Goal: Task Accomplishment & Management: Use online tool/utility

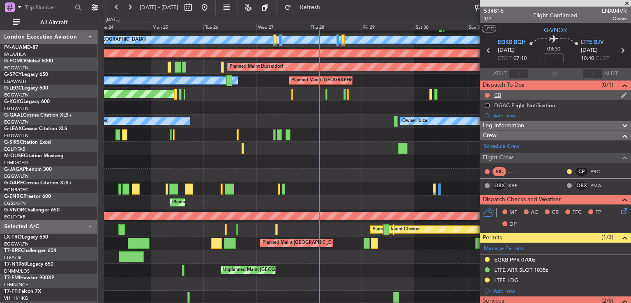
scroll to position [77, 0]
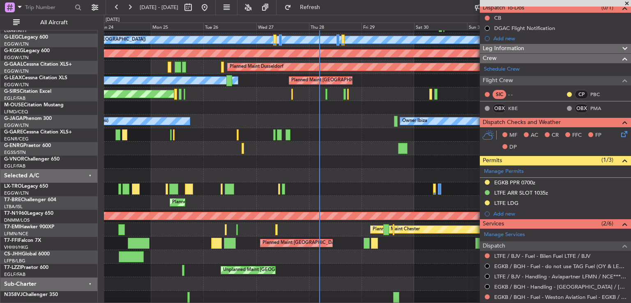
click at [625, 1] on span at bounding box center [627, 3] width 8 height 7
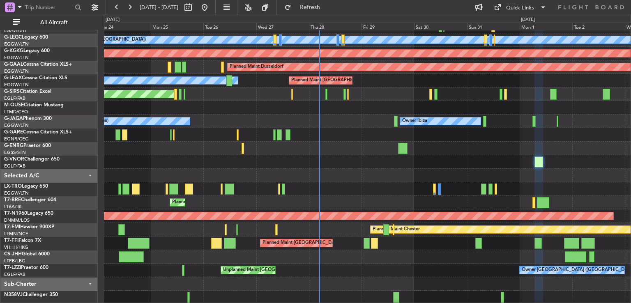
type input "0"
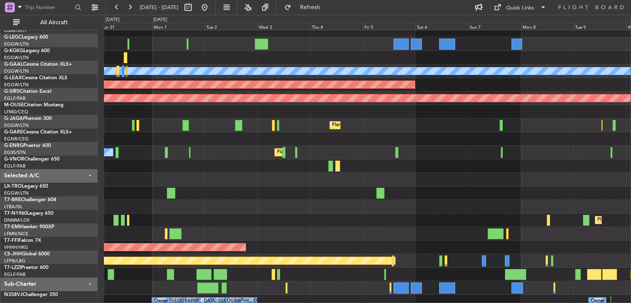
scroll to position [20, 0]
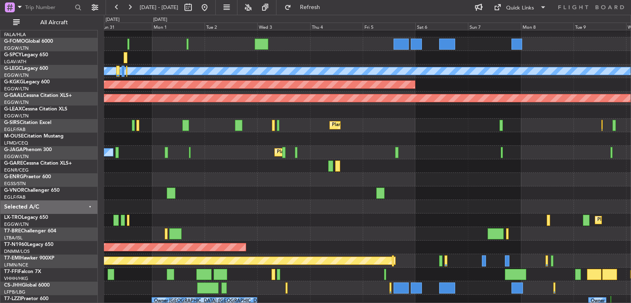
click at [97, 206] on div "A/C Unavailable [GEOGRAPHIC_DATA] ([GEOGRAPHIC_DATA]) AOG Maint [GEOGRAPHIC_DAT…" at bounding box center [315, 159] width 631 height 288
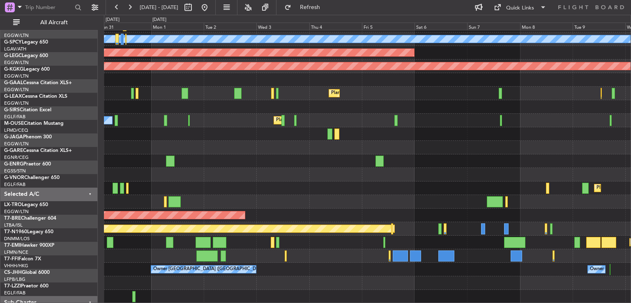
scroll to position [52, 0]
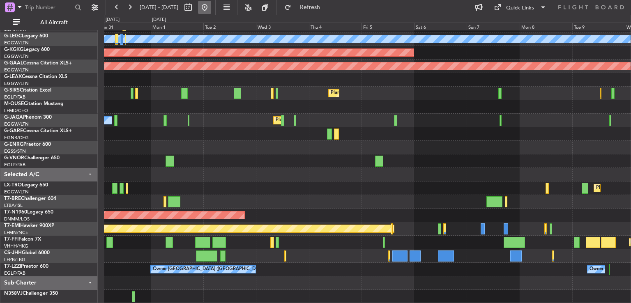
click at [211, 6] on button at bounding box center [204, 7] width 13 height 13
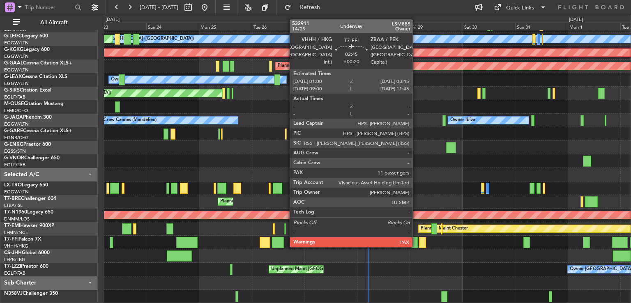
click at [416, 246] on div at bounding box center [414, 242] width 6 height 11
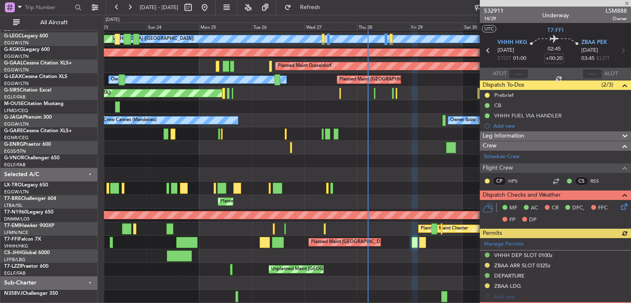
scroll to position [175, 0]
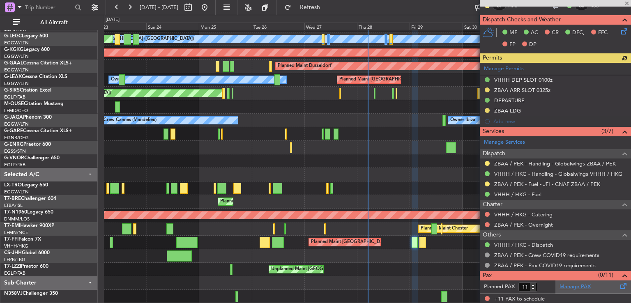
click at [573, 288] on link "Manage PAX" at bounding box center [574, 287] width 31 height 8
click at [532, 286] on input "10" at bounding box center [527, 287] width 19 height 9
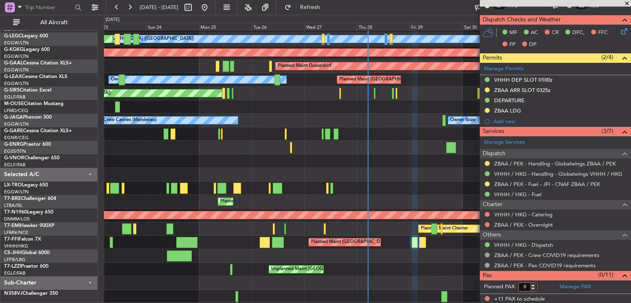
click at [533, 287] on input "9" at bounding box center [527, 287] width 19 height 9
click at [533, 288] on input "8" at bounding box center [527, 287] width 19 height 9
click at [533, 288] on input "7" at bounding box center [527, 287] width 19 height 9
click at [533, 288] on input "6" at bounding box center [527, 287] width 19 height 9
click at [533, 288] on input "5" at bounding box center [527, 287] width 19 height 9
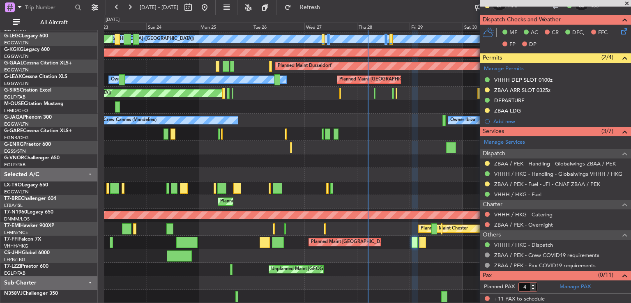
click at [533, 288] on input "4" at bounding box center [527, 287] width 19 height 9
click at [533, 288] on input "3" at bounding box center [527, 287] width 19 height 9
type input "2"
click at [533, 288] on input "2" at bounding box center [527, 287] width 19 height 9
click at [544, 285] on form "Planned PAX 2" at bounding box center [518, 286] width 76 height 13
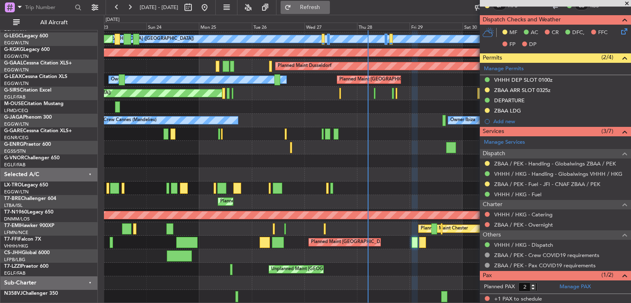
click at [321, 5] on span "Refresh" at bounding box center [310, 8] width 34 height 6
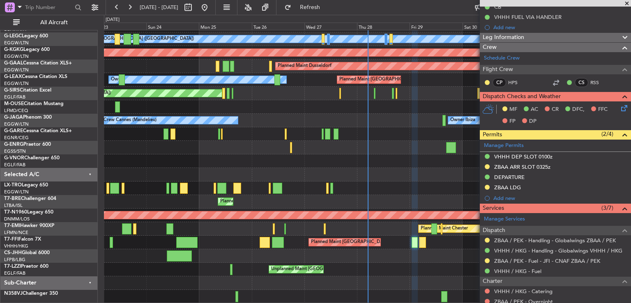
scroll to position [57, 0]
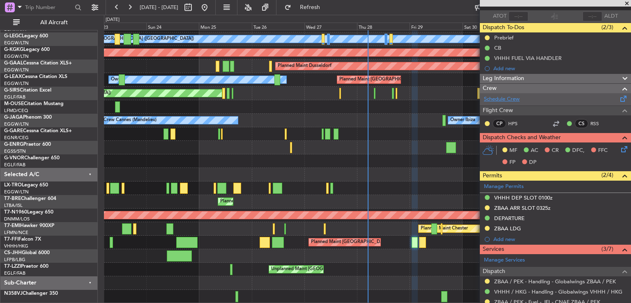
click at [506, 100] on link "Schedule Crew" at bounding box center [502, 99] width 36 height 8
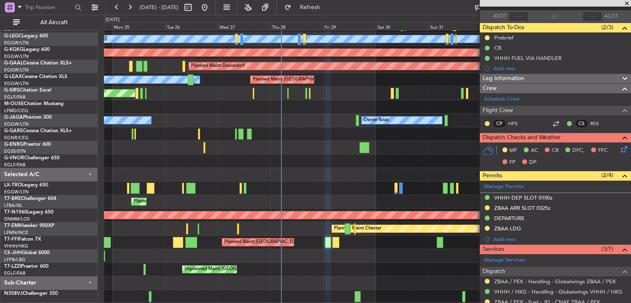
click at [364, 263] on div "Owner [GEOGRAPHIC_DATA] ([GEOGRAPHIC_DATA]) Unplanned Maint [GEOGRAPHIC_DATA] (…" at bounding box center [367, 270] width 526 height 14
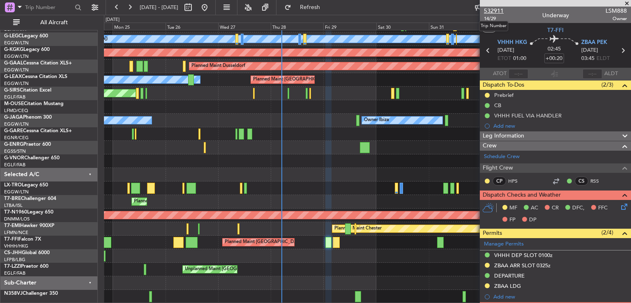
click at [494, 8] on span "532911" at bounding box center [494, 11] width 20 height 9
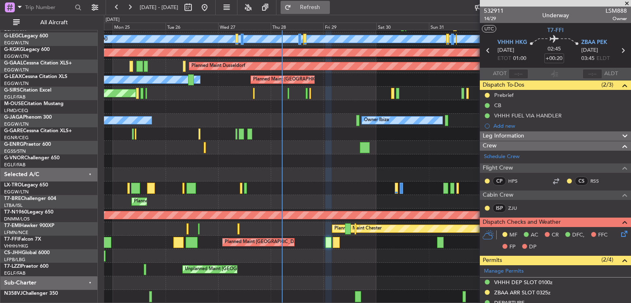
click at [327, 9] on span "Refresh" at bounding box center [310, 8] width 34 height 6
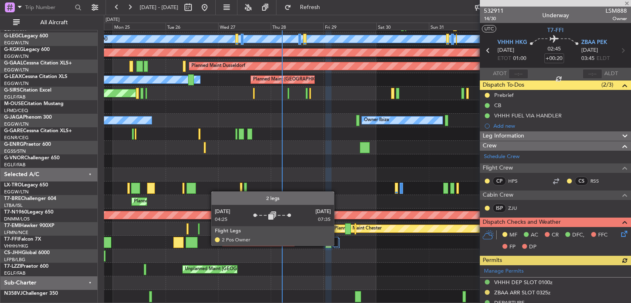
click at [338, 245] on div at bounding box center [336, 242] width 6 height 10
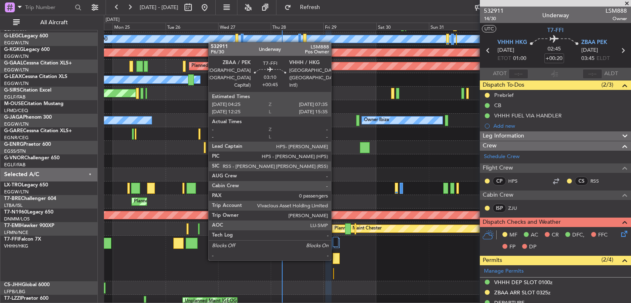
click at [335, 260] on div at bounding box center [336, 258] width 7 height 11
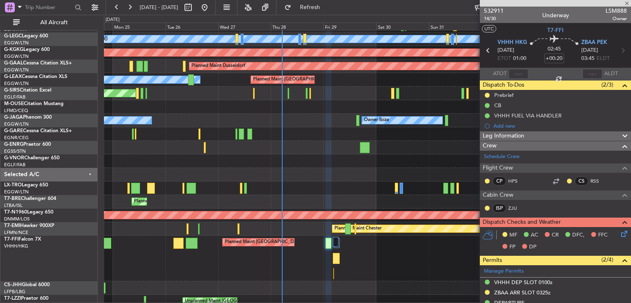
type input "+00:45"
type input "0"
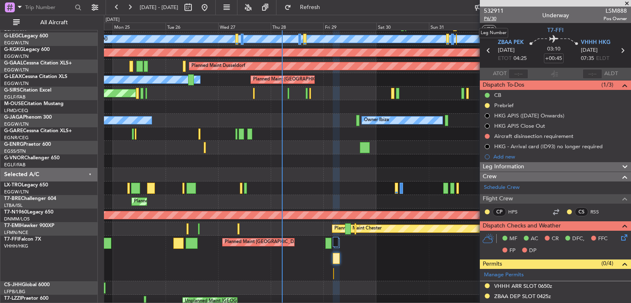
click at [493, 17] on span "P6/30" at bounding box center [494, 18] width 20 height 7
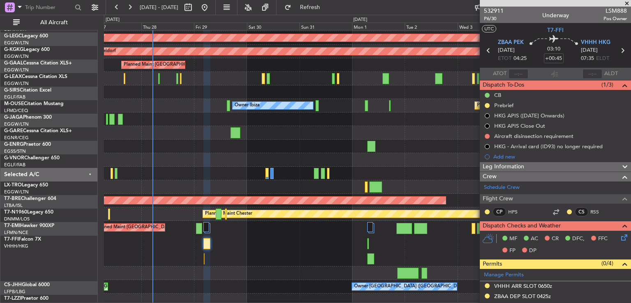
scroll to position [68, 0]
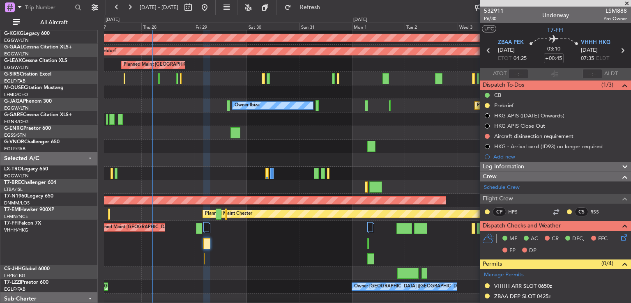
click at [270, 245] on div "Planned Maint [GEOGRAPHIC_DATA] ([GEOGRAPHIC_DATA] Intl)" at bounding box center [367, 244] width 526 height 46
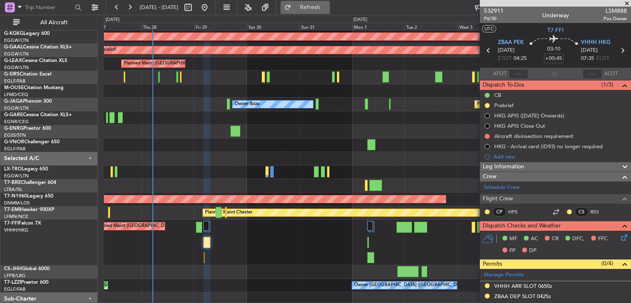
click at [320, 7] on span "Refresh" at bounding box center [310, 8] width 34 height 6
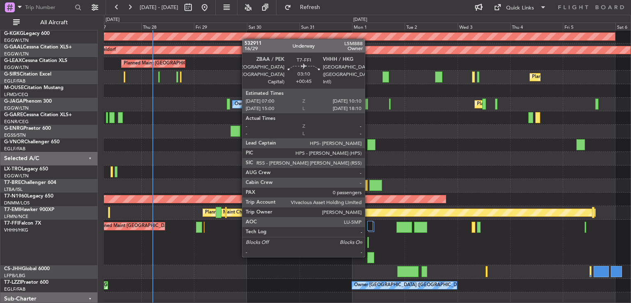
click at [368, 256] on div at bounding box center [370, 257] width 7 height 11
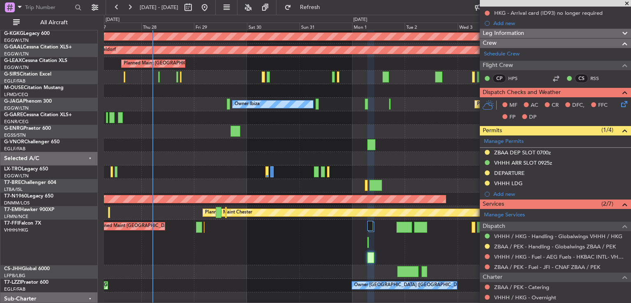
scroll to position [126, 0]
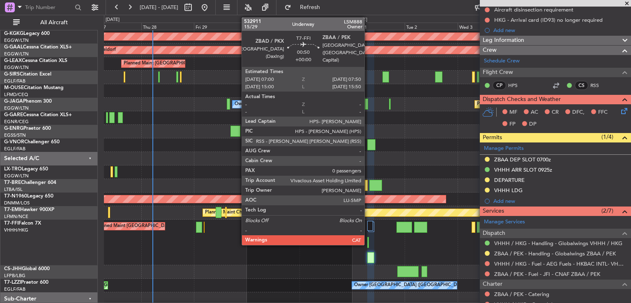
click at [368, 240] on div at bounding box center [368, 242] width 2 height 11
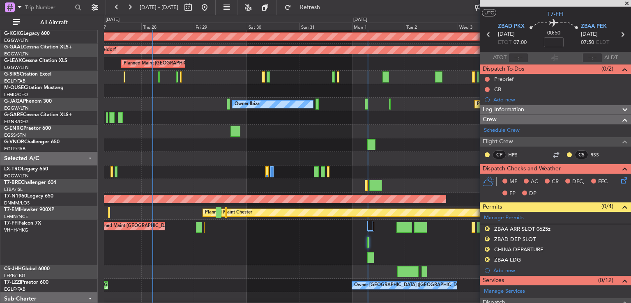
scroll to position [0, 0]
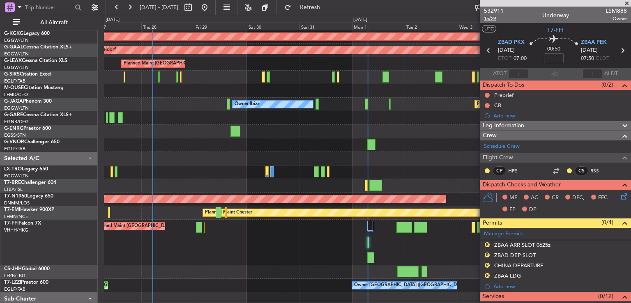
click at [493, 17] on span "15/29" at bounding box center [494, 18] width 20 height 7
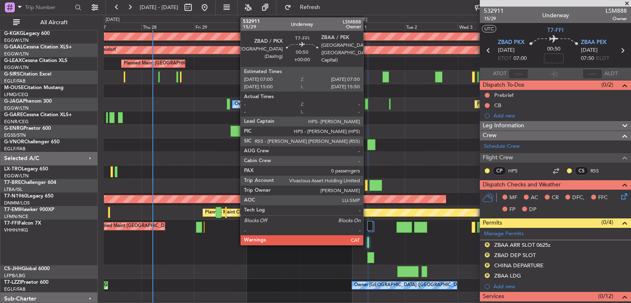
click at [367, 242] on div at bounding box center [368, 242] width 2 height 11
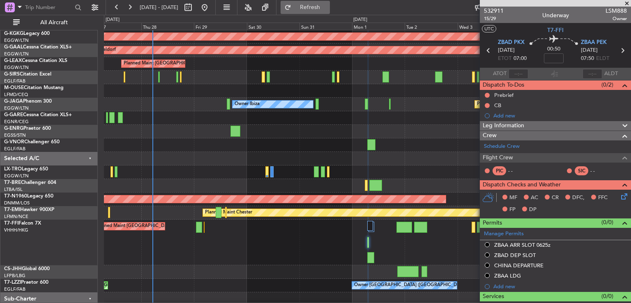
click at [330, 4] on button "Refresh" at bounding box center [304, 7] width 49 height 13
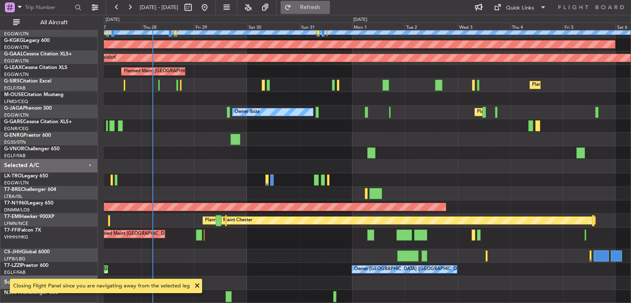
scroll to position [60, 0]
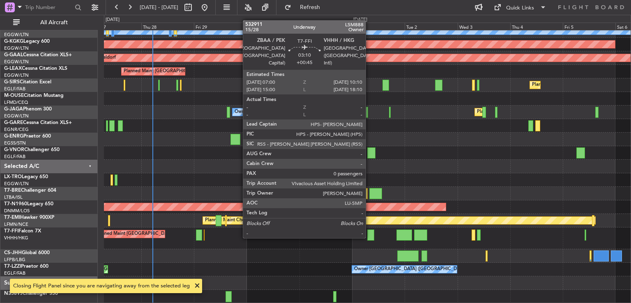
click at [369, 237] on div at bounding box center [370, 235] width 7 height 11
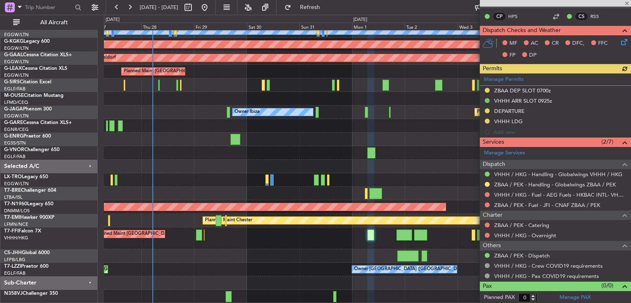
scroll to position [0, 0]
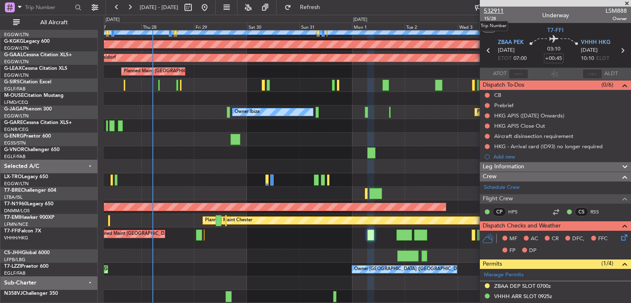
click at [491, 10] on span "532911" at bounding box center [494, 11] width 20 height 9
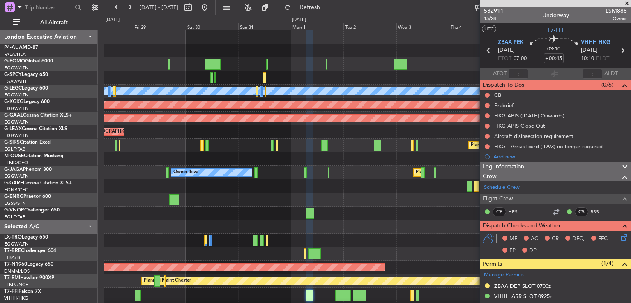
click at [273, 204] on div "A/C Unavailable [GEOGRAPHIC_DATA] ([GEOGRAPHIC_DATA]) AOG Maint [GEOGRAPHIC_DAT…" at bounding box center [367, 196] width 526 height 333
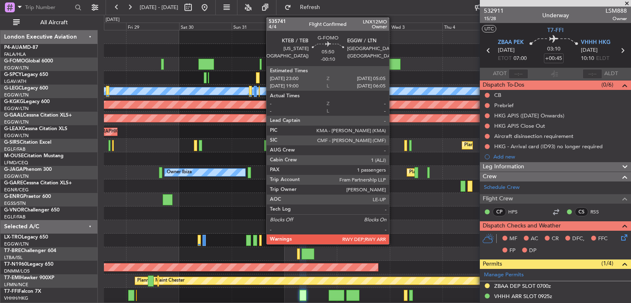
click at [393, 61] on div at bounding box center [394, 64] width 14 height 11
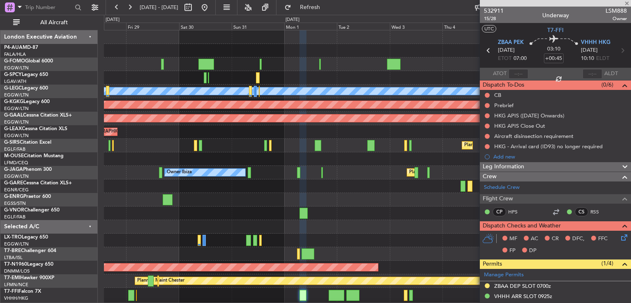
type input "-00:10"
type input "1"
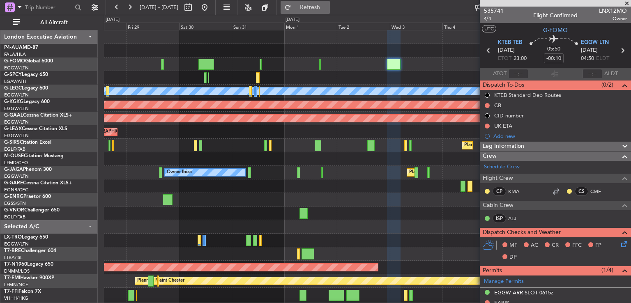
click at [327, 9] on span "Refresh" at bounding box center [310, 8] width 34 height 6
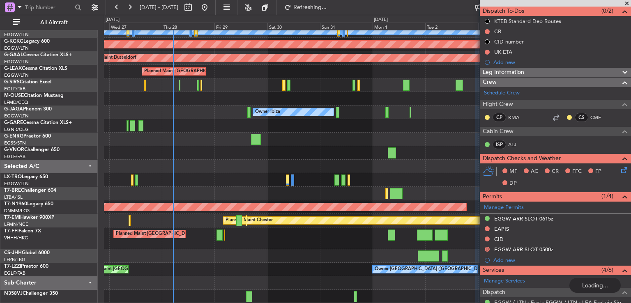
scroll to position [72, 0]
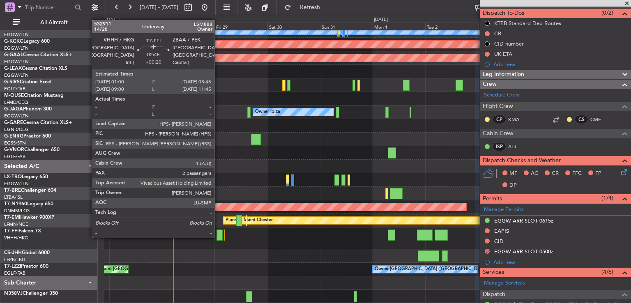
click at [218, 237] on div at bounding box center [219, 235] width 6 height 11
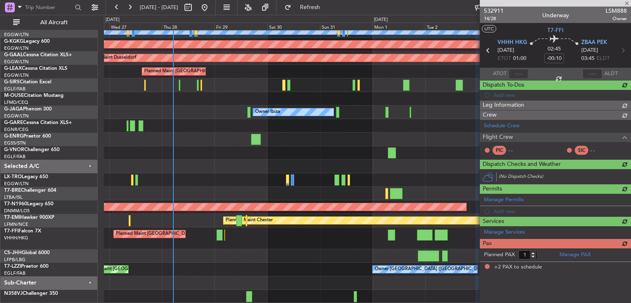
type input "+00:20"
type input "2"
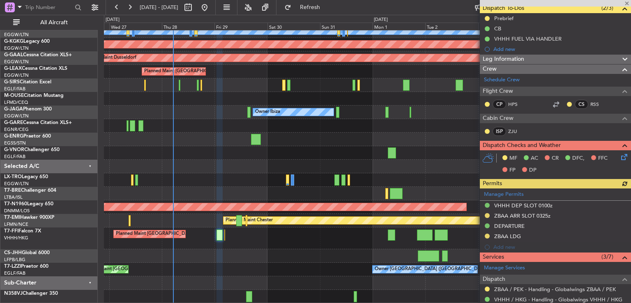
scroll to position [100, 0]
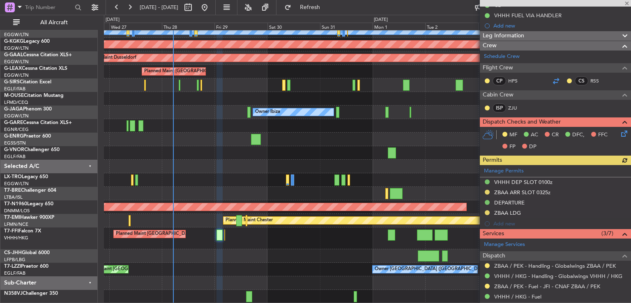
click at [553, 80] on div at bounding box center [556, 81] width 10 height 10
type input "0"
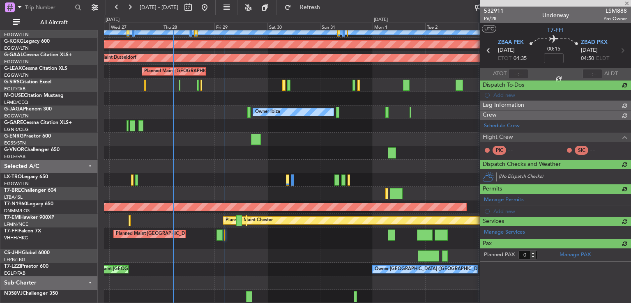
scroll to position [0, 0]
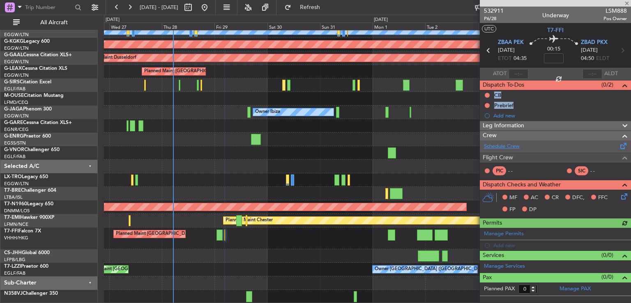
drag, startPoint x: 628, startPoint y: 77, endPoint x: 630, endPoint y: 140, distance: 63.3
click at [630, 140] on div "532911 P6/28 Underway LSM888 Pos Owner UTC T7-FFI ZBAA PEK [DATE] ETOT 04:35 00…" at bounding box center [555, 151] width 151 height 289
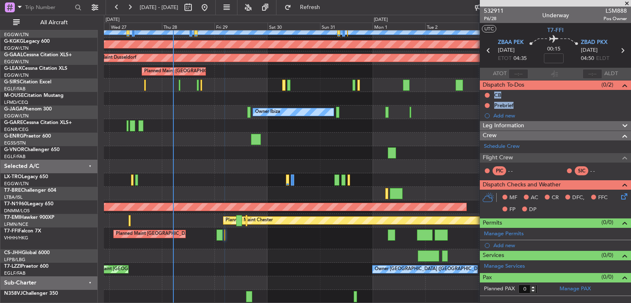
click at [424, 122] on div at bounding box center [367, 126] width 526 height 14
click at [499, 145] on link "Schedule Crew" at bounding box center [502, 146] width 36 height 8
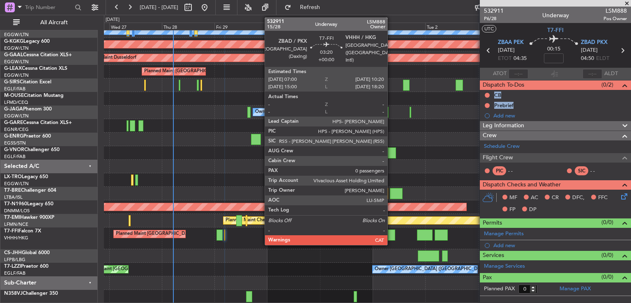
click at [391, 239] on div at bounding box center [391, 235] width 7 height 11
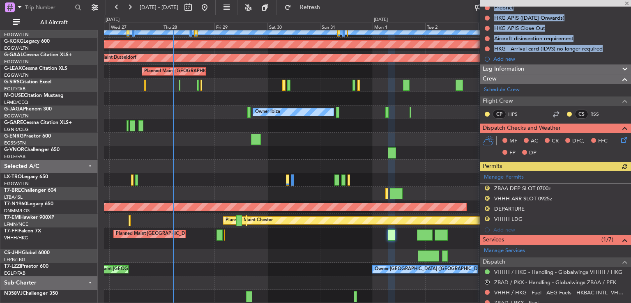
scroll to position [102, 0]
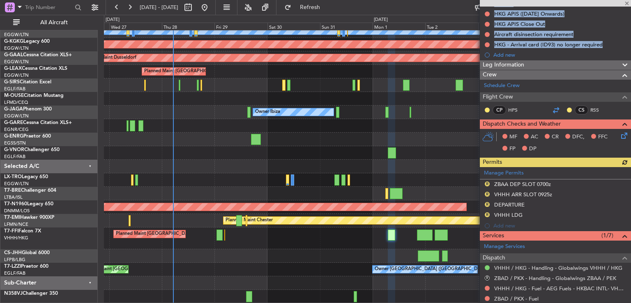
click at [551, 110] on div at bounding box center [556, 110] width 10 height 10
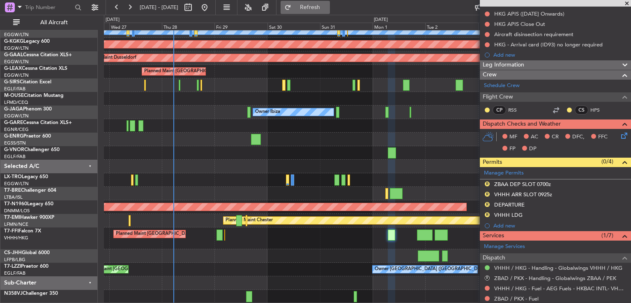
click at [330, 11] on button "Refresh" at bounding box center [304, 7] width 49 height 13
click at [321, 10] on button "Refresh" at bounding box center [304, 7] width 49 height 13
click at [330, 11] on button "Refresh" at bounding box center [304, 7] width 49 height 13
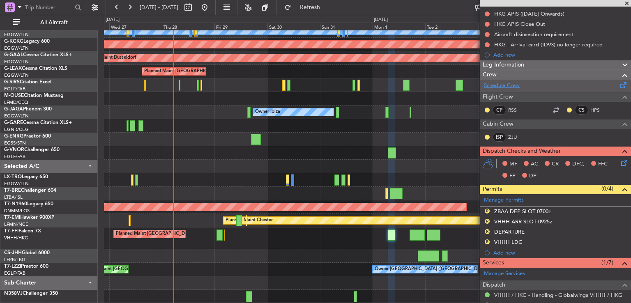
click at [510, 82] on link "Schedule Crew" at bounding box center [502, 86] width 36 height 8
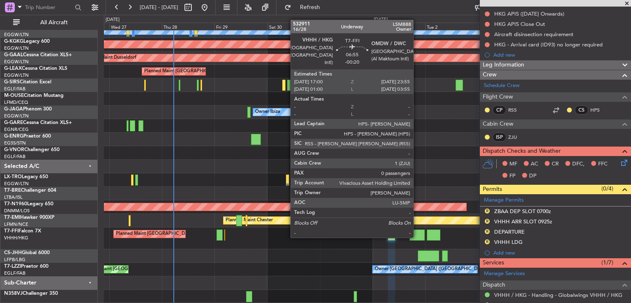
click at [417, 237] on div at bounding box center [416, 235] width 15 height 11
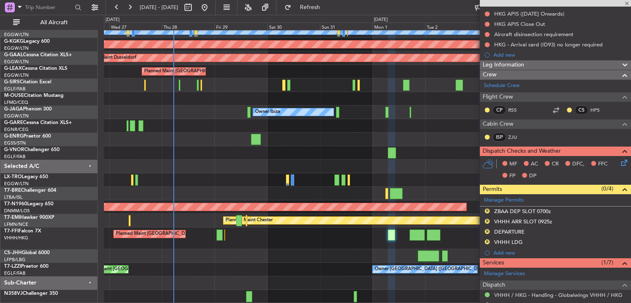
type input "-00:20"
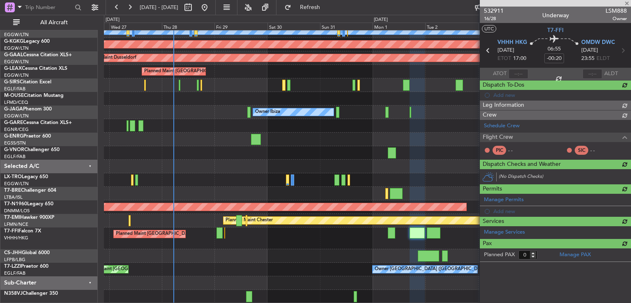
scroll to position [0, 0]
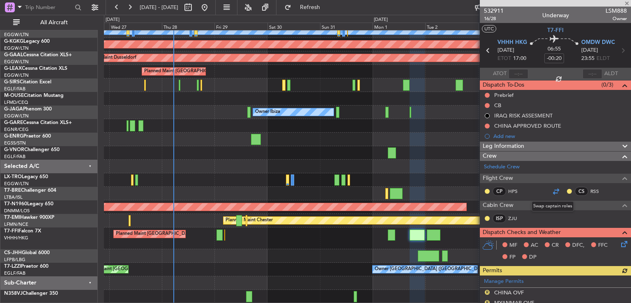
click at [553, 191] on div at bounding box center [556, 191] width 10 height 10
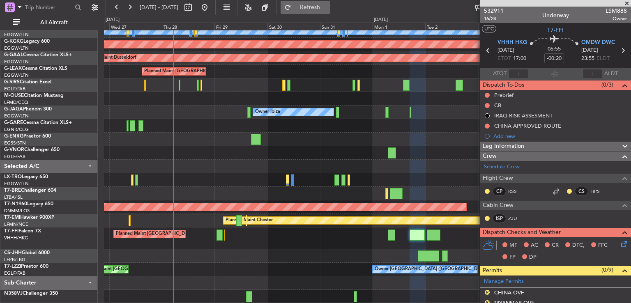
click at [310, 3] on button "Refresh" at bounding box center [304, 7] width 49 height 13
click at [330, 2] on button "Refresh" at bounding box center [304, 7] width 49 height 13
click at [627, 3] on span at bounding box center [627, 3] width 8 height 7
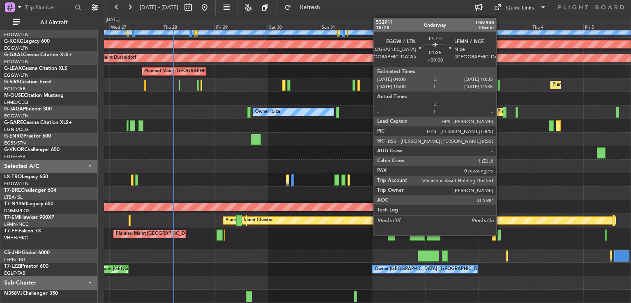
click at [500, 234] on div at bounding box center [499, 235] width 4 height 11
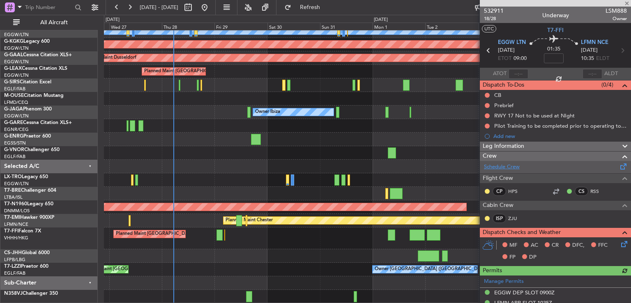
click at [495, 169] on link "Schedule Crew" at bounding box center [502, 167] width 36 height 8
click at [507, 163] on link "Schedule Crew" at bounding box center [502, 167] width 36 height 8
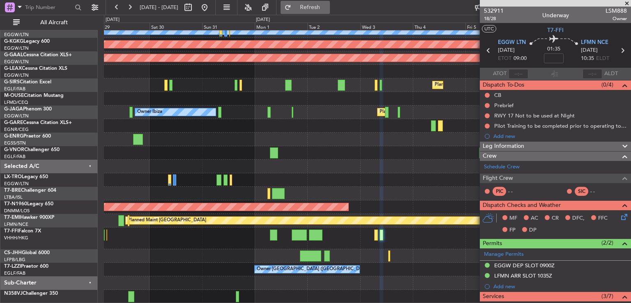
click at [327, 9] on span "Refresh" at bounding box center [310, 8] width 34 height 6
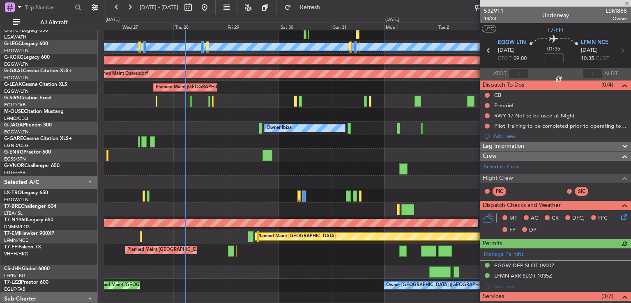
click at [337, 248] on div "Planned Maint [GEOGRAPHIC_DATA] ([GEOGRAPHIC_DATA] Intl)" at bounding box center [367, 255] width 526 height 22
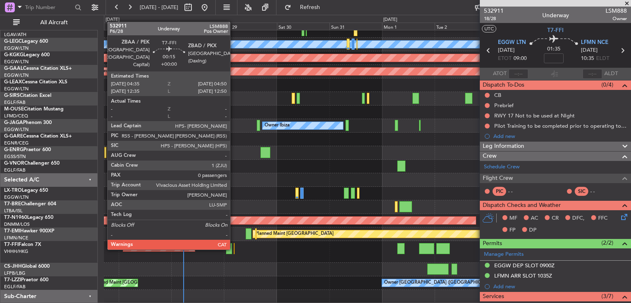
click at [234, 248] on div at bounding box center [234, 248] width 1 height 11
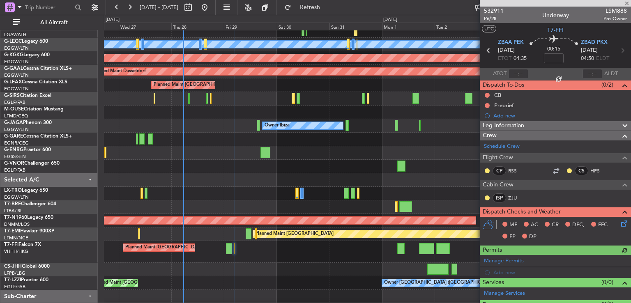
scroll to position [19, 0]
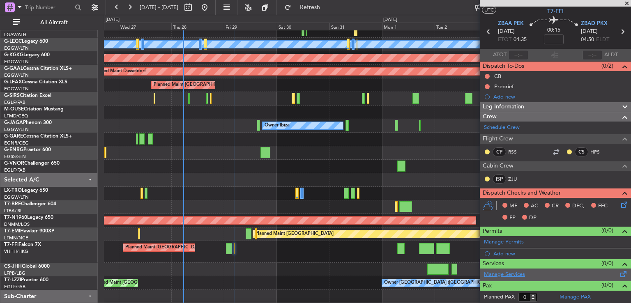
click at [503, 273] on link "Manage Services" at bounding box center [504, 275] width 41 height 8
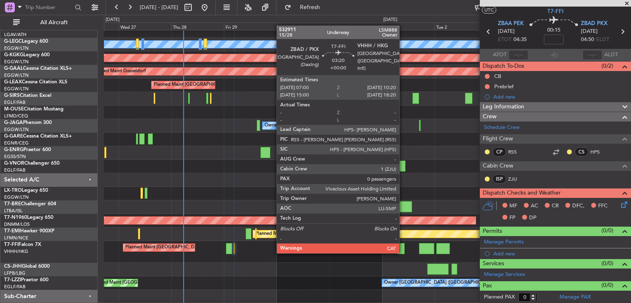
click at [398, 247] on div at bounding box center [400, 248] width 7 height 11
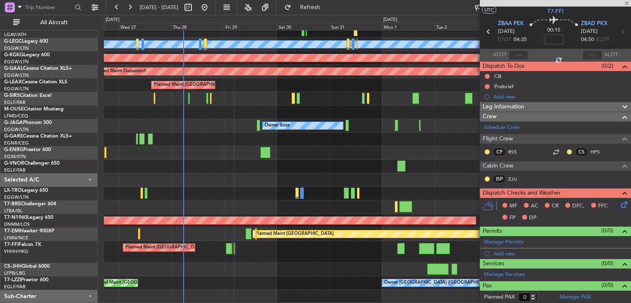
click at [398, 247] on div at bounding box center [400, 248] width 7 height 11
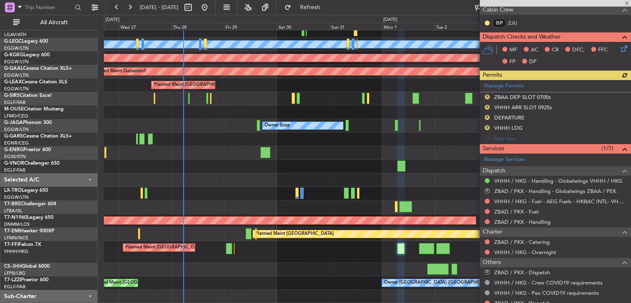
scroll to position [220, 0]
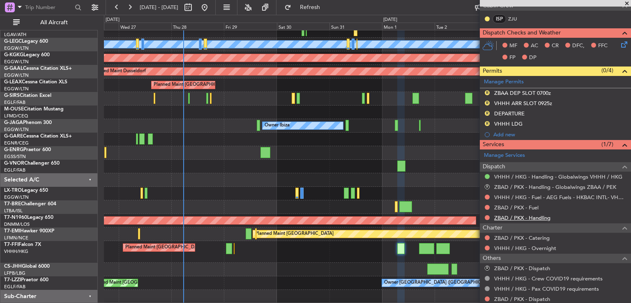
click at [515, 215] on link "ZBAD / PKX - Handling" at bounding box center [522, 217] width 56 height 7
click at [525, 207] on link "ZBAD / PKX - Fuel" at bounding box center [516, 207] width 44 height 7
click at [327, 9] on span "Refresh" at bounding box center [310, 8] width 34 height 6
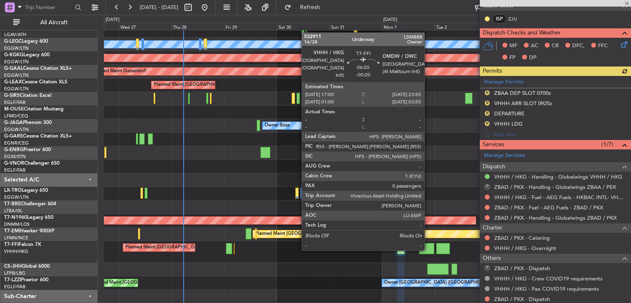
click at [428, 250] on div at bounding box center [426, 248] width 15 height 11
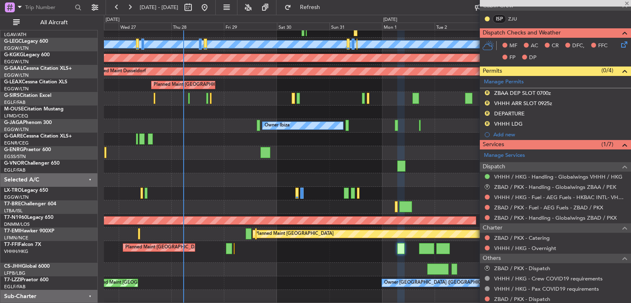
type input "-00:20"
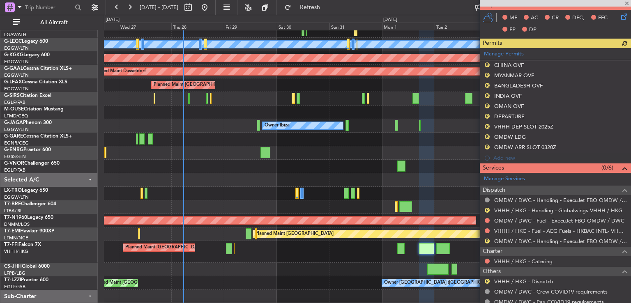
scroll to position [229, 0]
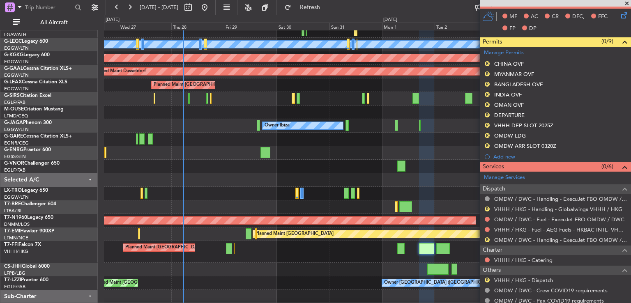
click at [235, 249] on div "Planned Maint [GEOGRAPHIC_DATA] ([GEOGRAPHIC_DATA] Intl)" at bounding box center [367, 252] width 526 height 22
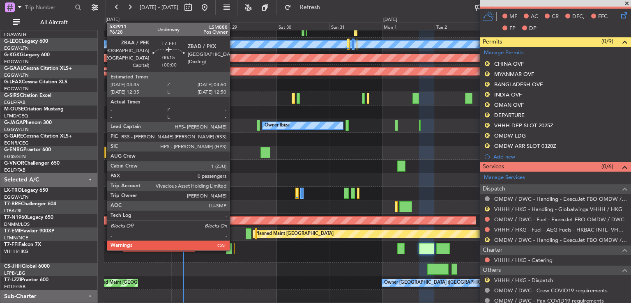
click at [234, 249] on div at bounding box center [234, 248] width 1 height 11
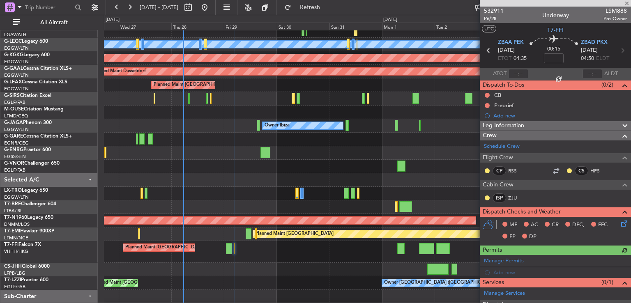
scroll to position [39, 0]
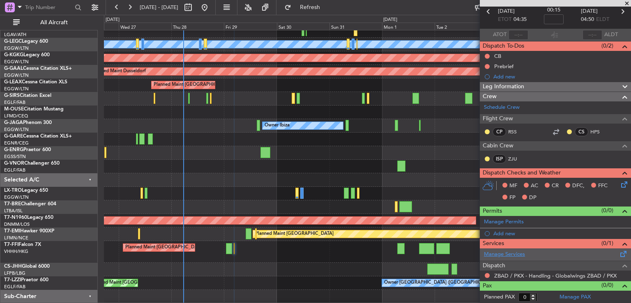
click at [506, 253] on link "Manage Services" at bounding box center [504, 254] width 41 height 8
click at [500, 254] on link "Manage Services" at bounding box center [504, 254] width 41 height 8
click at [508, 253] on link "Manage Services" at bounding box center [504, 254] width 41 height 8
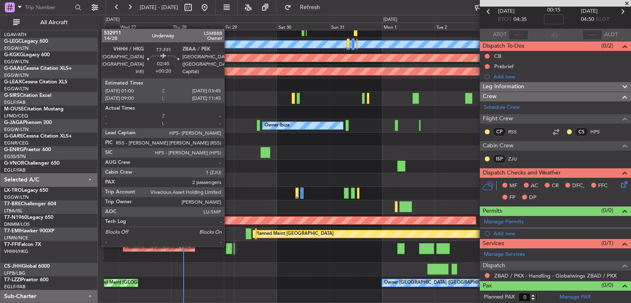
click at [228, 246] on div at bounding box center [229, 248] width 6 height 11
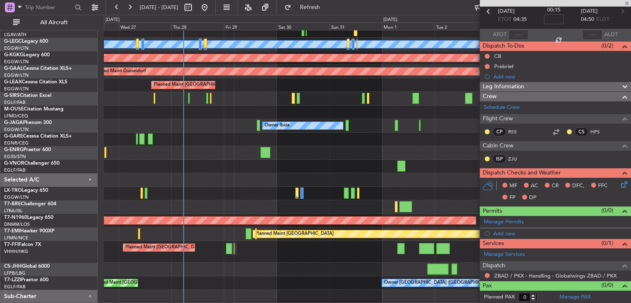
type input "+00:20"
type input "2"
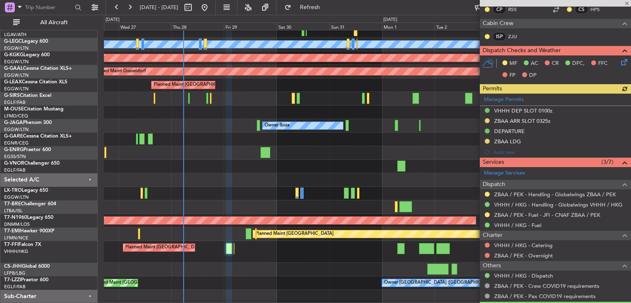
scroll to position [175, 0]
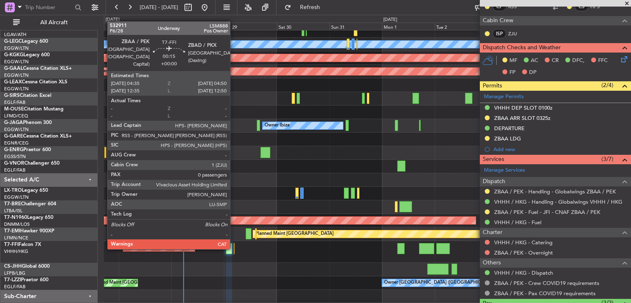
click at [234, 248] on div at bounding box center [234, 248] width 1 height 11
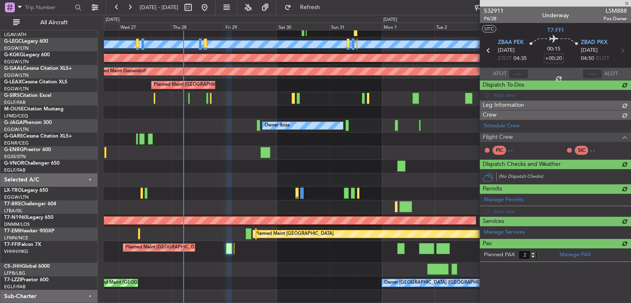
type input "0"
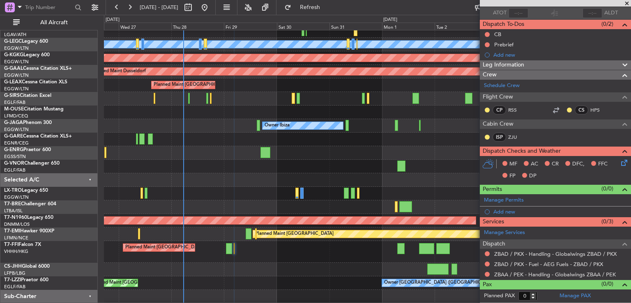
scroll to position [0, 0]
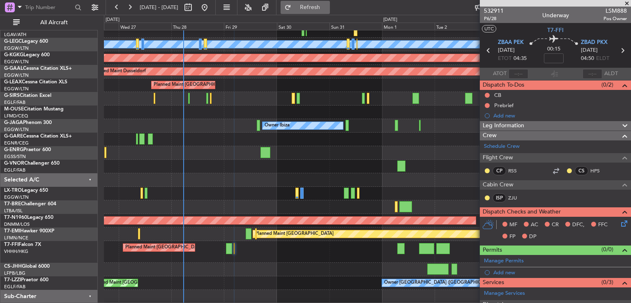
click at [331, 14] on fb-flight-board "[DATE] - [DATE] Refresh Quick Links All Aircraft A/C Unavailable [GEOGRAPHIC_DA…" at bounding box center [315, 154] width 631 height 297
click at [330, 13] on button "Refresh" at bounding box center [304, 7] width 49 height 13
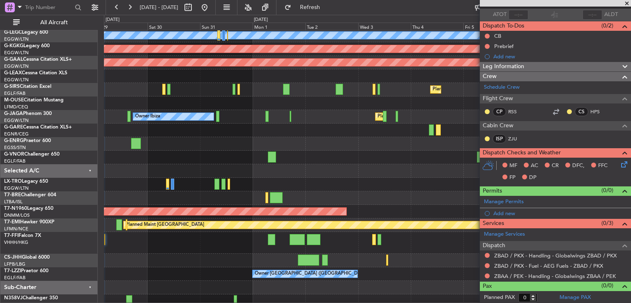
scroll to position [56, 0]
click at [335, 240] on div "Planned Maint [GEOGRAPHIC_DATA] ([GEOGRAPHIC_DATA] Intl) Planned Maint Tianjin …" at bounding box center [367, 243] width 526 height 22
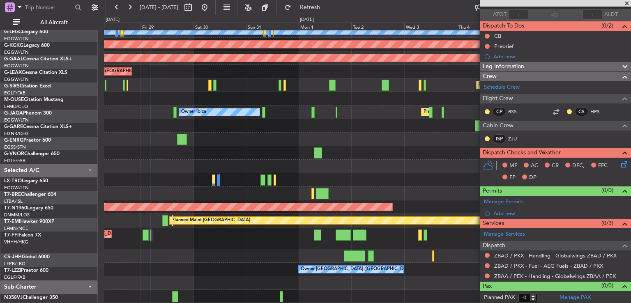
scroll to position [60, 0]
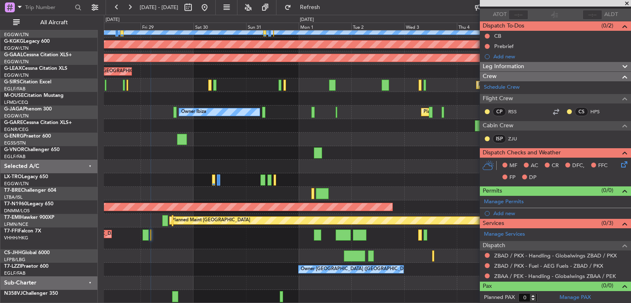
click at [252, 248] on div "A/C Unavailable [GEOGRAPHIC_DATA] ([GEOGRAPHIC_DATA]) AOG Maint [GEOGRAPHIC_DAT…" at bounding box center [367, 136] width 526 height 333
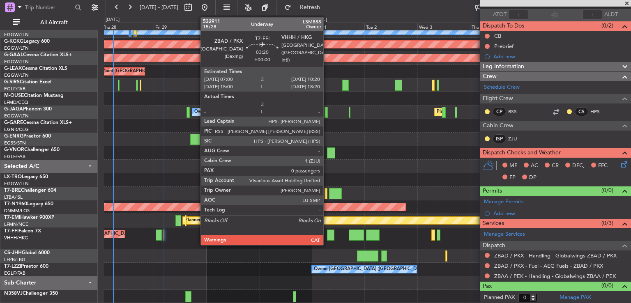
click at [327, 237] on div at bounding box center [330, 235] width 7 height 11
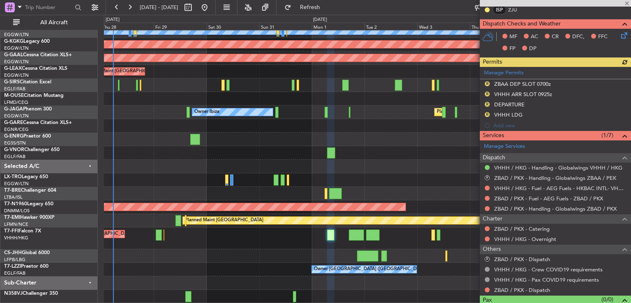
scroll to position [234, 0]
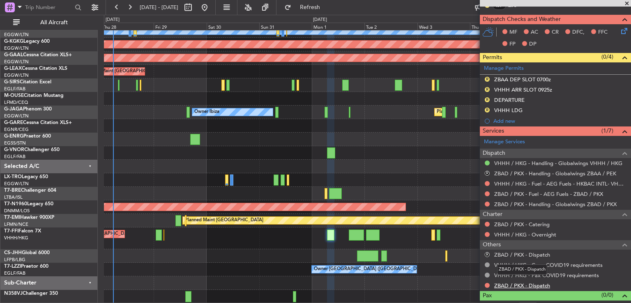
click at [515, 285] on link "ZBAD / PKX - Dispatch" at bounding box center [522, 285] width 56 height 7
click at [327, 8] on span "Refresh" at bounding box center [310, 8] width 34 height 6
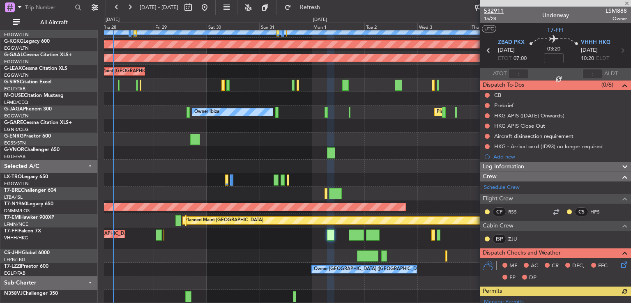
click at [488, 8] on span "532911" at bounding box center [494, 11] width 20 height 9
click at [211, 7] on button at bounding box center [204, 7] width 13 height 13
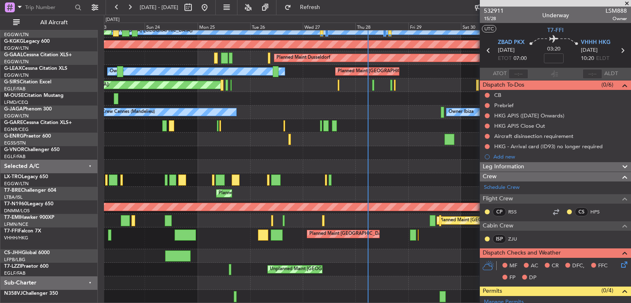
click at [626, 6] on span at bounding box center [627, 3] width 8 height 7
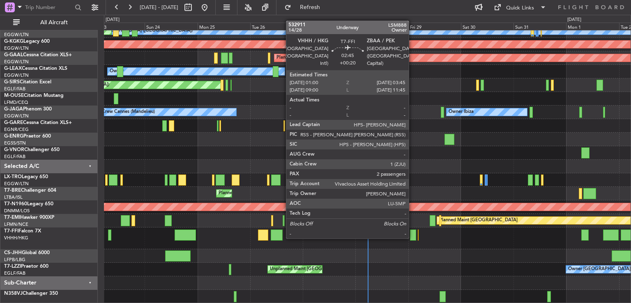
click at [412, 238] on div at bounding box center [413, 235] width 6 height 11
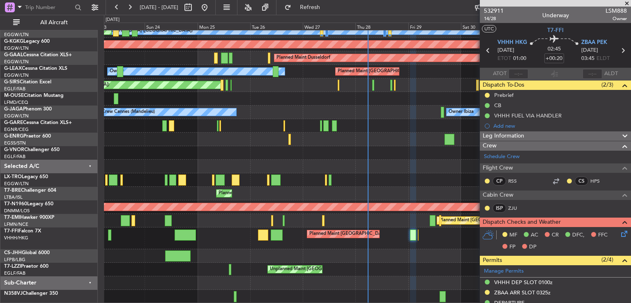
click at [625, 3] on span at bounding box center [627, 3] width 8 height 7
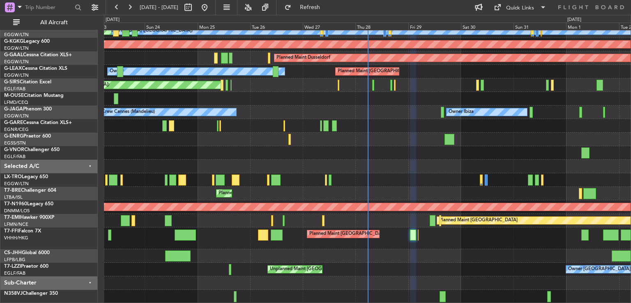
type input "0"
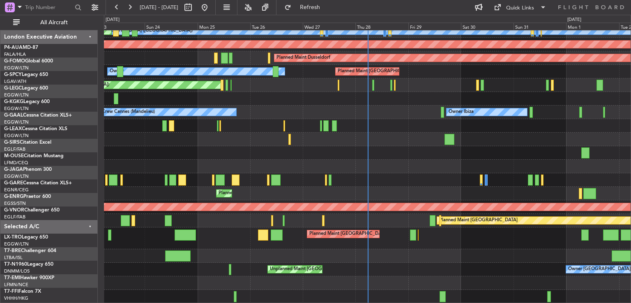
scroll to position [60, 0]
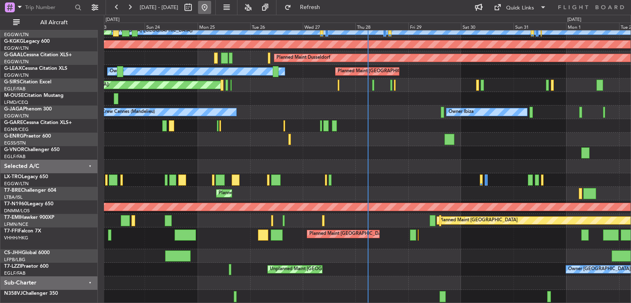
click at [211, 8] on button at bounding box center [204, 7] width 13 height 13
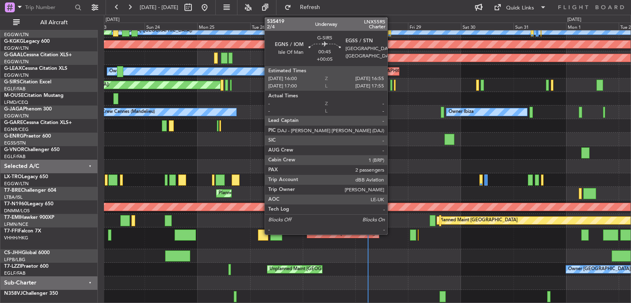
click at [391, 86] on div at bounding box center [391, 85] width 2 height 11
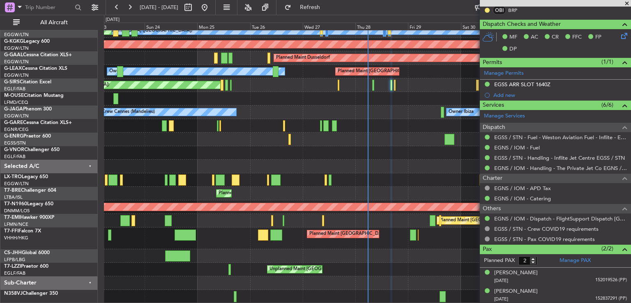
scroll to position [0, 0]
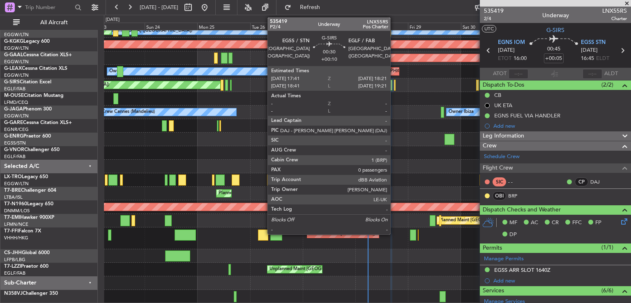
click at [394, 86] on div at bounding box center [395, 85] width 2 height 11
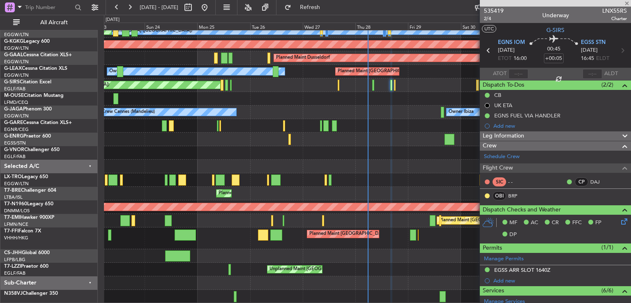
type input "+00:10"
type input "0"
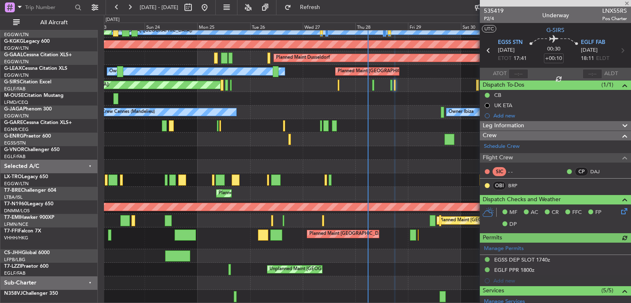
click at [627, 3] on div at bounding box center [555, 3] width 151 height 7
click at [626, 2] on span at bounding box center [627, 3] width 8 height 7
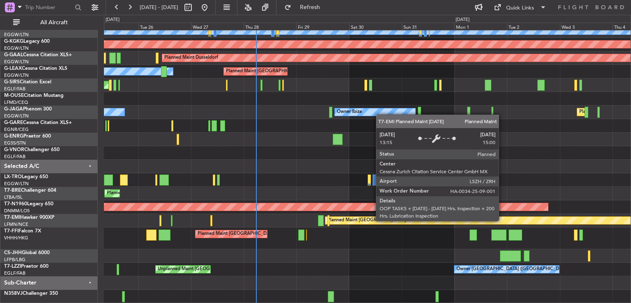
scroll to position [60, 0]
click at [391, 218] on div "Planned Maint [GEOGRAPHIC_DATA]" at bounding box center [511, 220] width 372 height 7
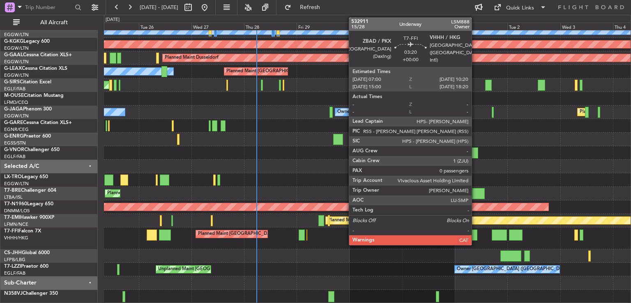
click at [475, 237] on div at bounding box center [473, 235] width 7 height 11
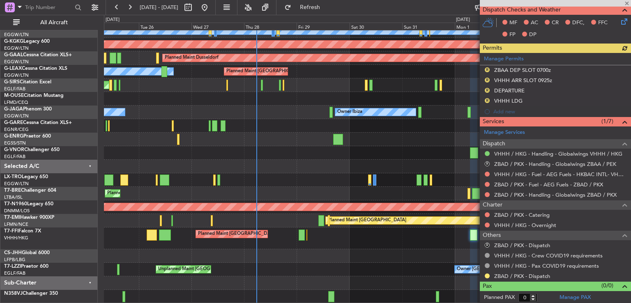
scroll to position [0, 0]
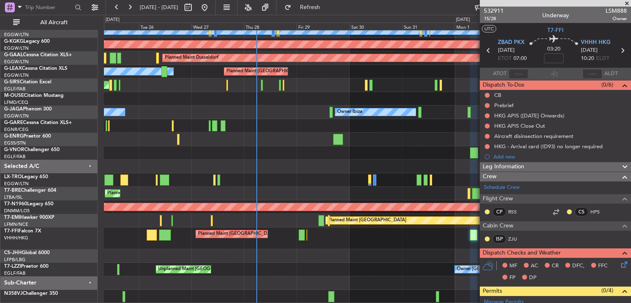
click at [626, 2] on span at bounding box center [627, 3] width 8 height 7
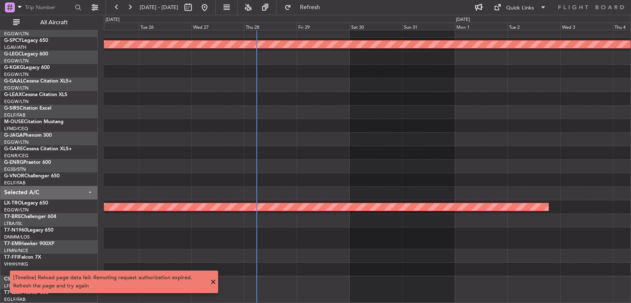
scroll to position [33, 0]
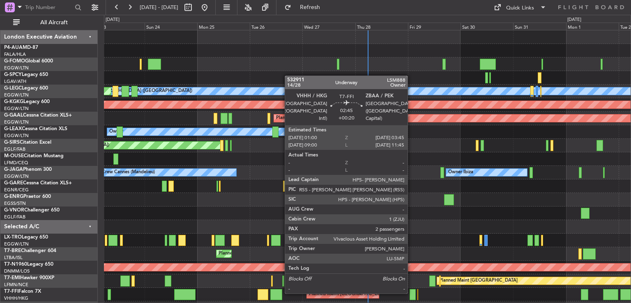
click at [411, 293] on div at bounding box center [412, 294] width 6 height 11
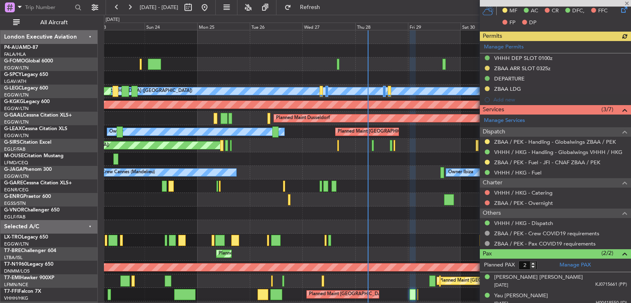
scroll to position [229, 0]
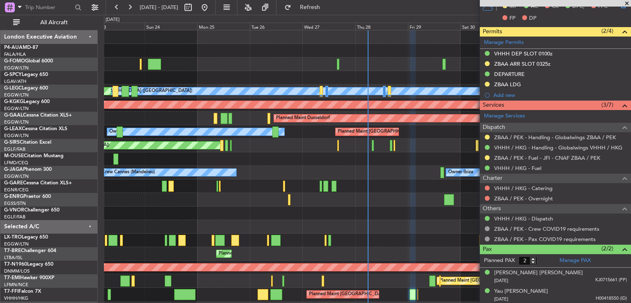
click at [414, 229] on div at bounding box center [367, 227] width 526 height 14
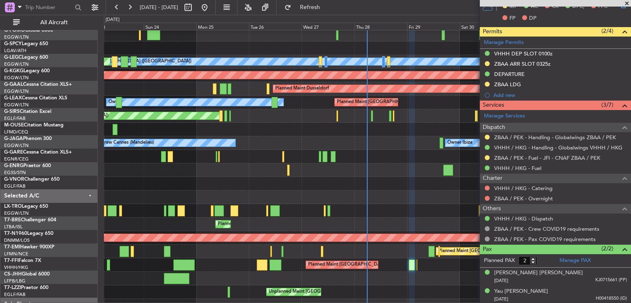
click at [409, 201] on div at bounding box center [367, 198] width 526 height 14
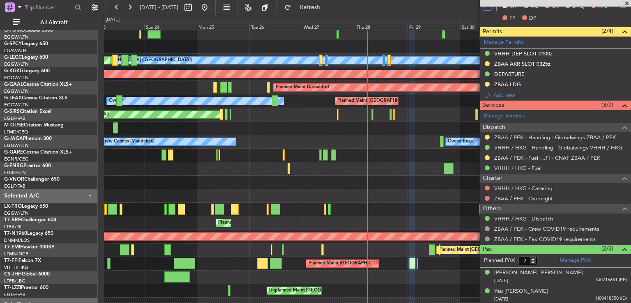
scroll to position [31, 0]
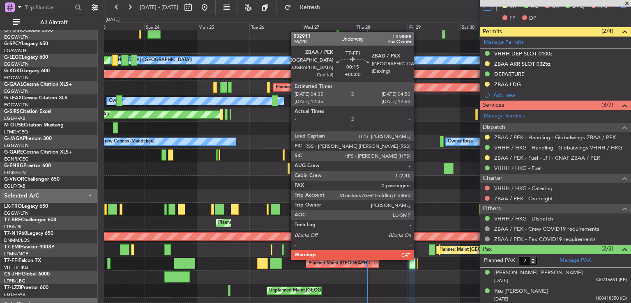
click at [417, 258] on div at bounding box center [417, 263] width 1 height 11
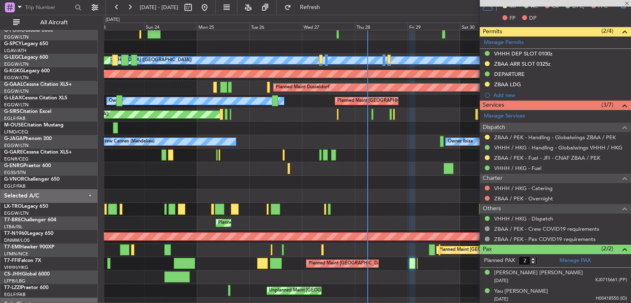
type input "0"
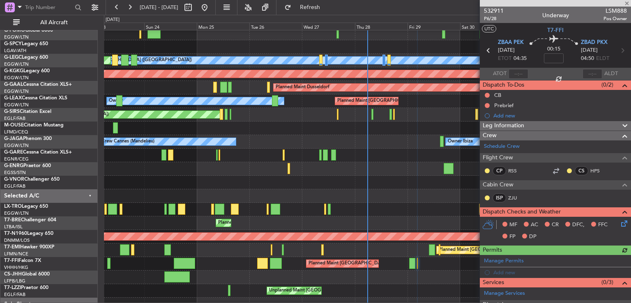
scroll to position [59, 0]
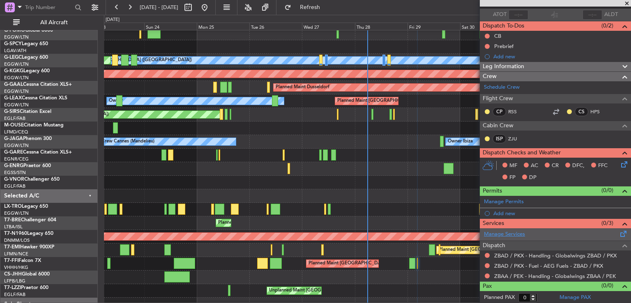
click at [506, 234] on link "Manage Services" at bounding box center [504, 234] width 41 height 8
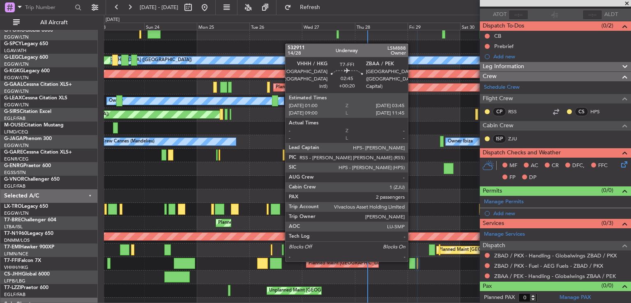
click at [411, 261] on div at bounding box center [412, 263] width 6 height 11
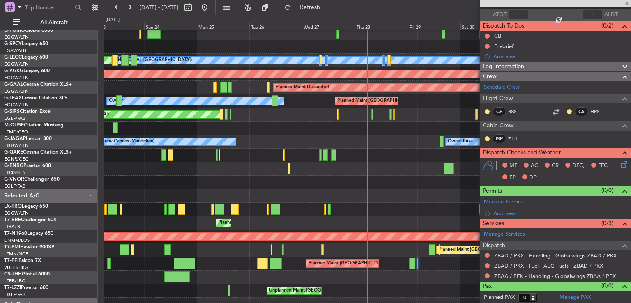
type input "+00:20"
type input "2"
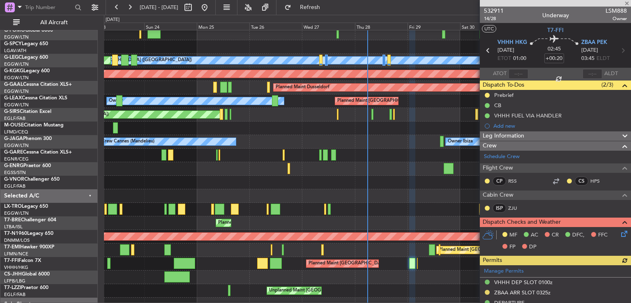
scroll to position [229, 0]
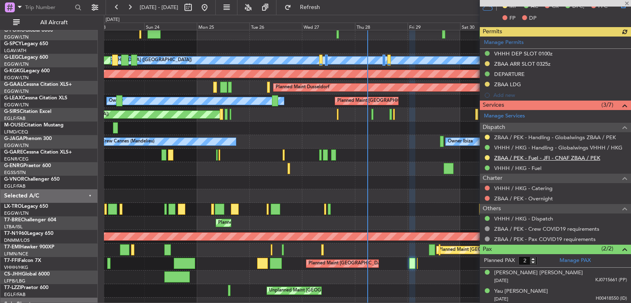
click at [579, 156] on link "ZBAA / PEK - Fuel - JFI - CNAF ZBAA / PEK" at bounding box center [547, 157] width 106 height 7
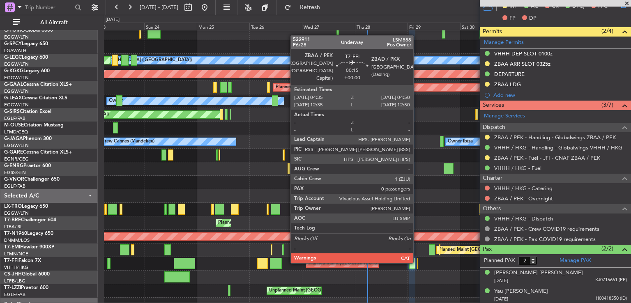
click at [417, 262] on div at bounding box center [417, 263] width 1 height 11
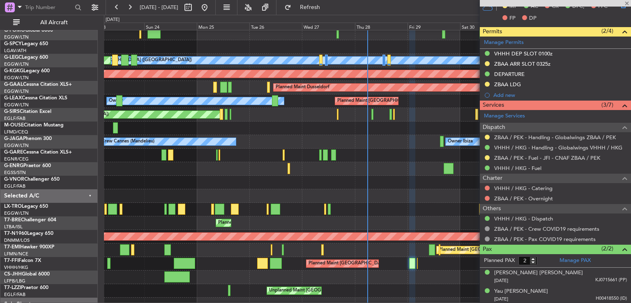
type input "0"
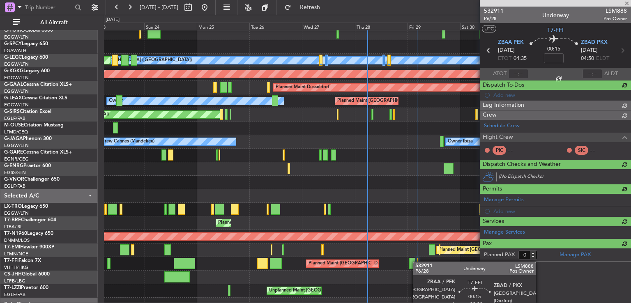
scroll to position [0, 0]
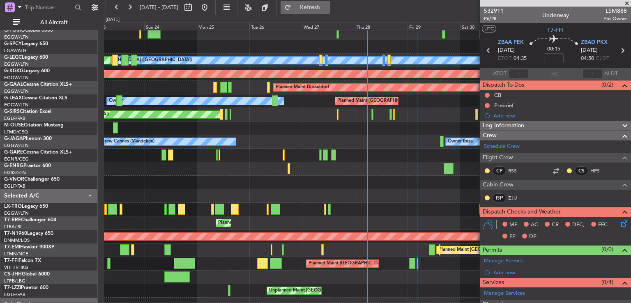
click at [326, 7] on span "Refresh" at bounding box center [310, 8] width 34 height 6
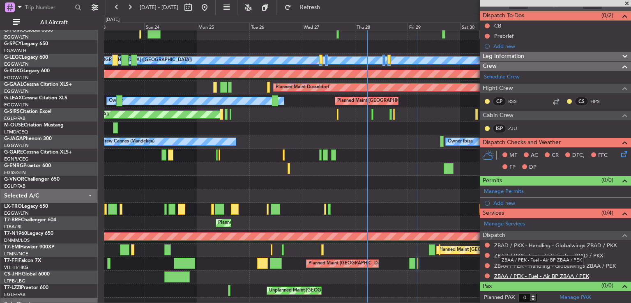
click at [513, 274] on link "ZBAA / PEK - Fuel - Air BP ZBAA / PEK" at bounding box center [541, 276] width 95 height 7
click at [327, 10] on span "Refresh" at bounding box center [310, 8] width 34 height 6
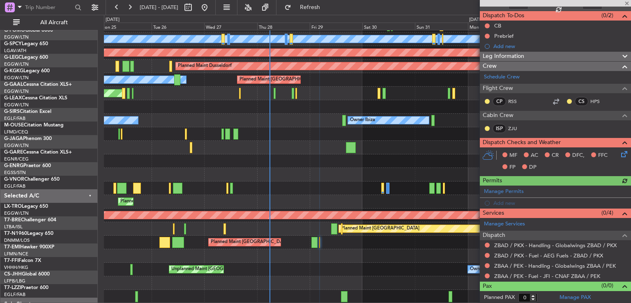
scroll to position [52, 0]
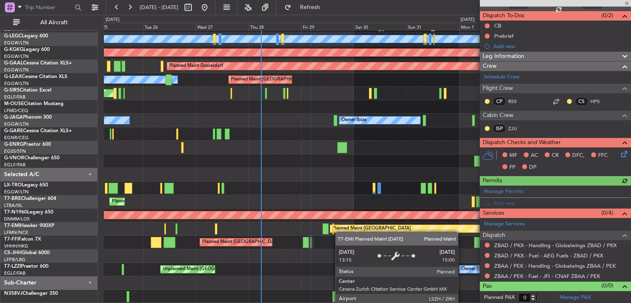
click at [340, 231] on div "A/C Unavailable London (Luton) Planned Maint London (Luton) AOG Maint Istanbul …" at bounding box center [367, 140] width 526 height 325
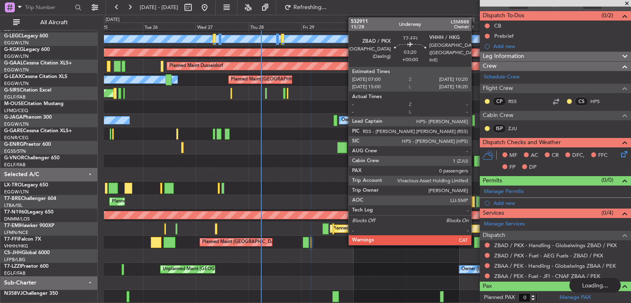
click at [475, 241] on div at bounding box center [477, 242] width 7 height 11
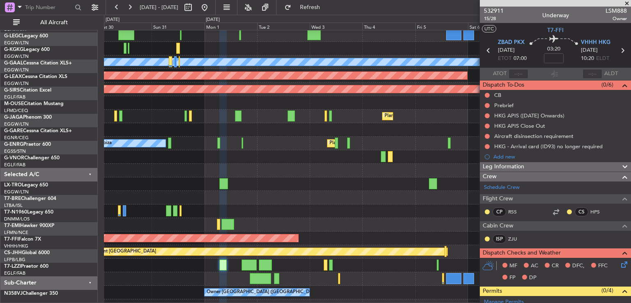
scroll to position [31, 0]
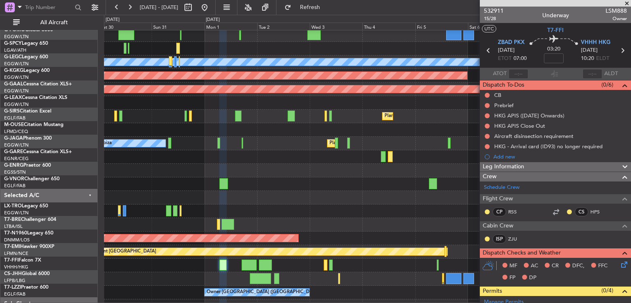
click at [109, 206] on div "Planned Maint Dusseldorf" at bounding box center [367, 211] width 526 height 14
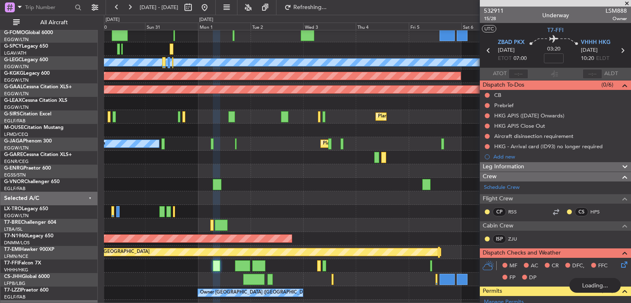
scroll to position [29, 0]
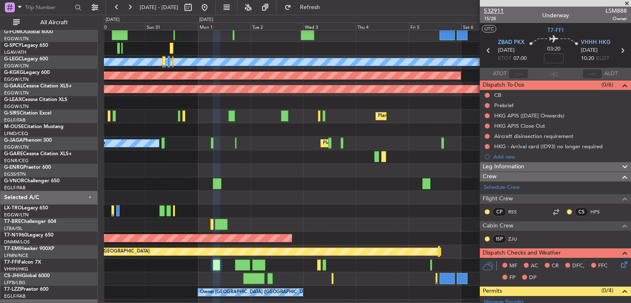
click at [489, 10] on span "532911" at bounding box center [494, 11] width 20 height 9
click at [626, 2] on span at bounding box center [627, 3] width 8 height 7
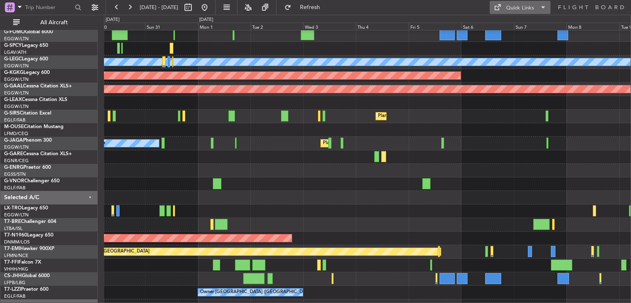
click at [519, 6] on div "Quick Links" at bounding box center [520, 8] width 28 height 8
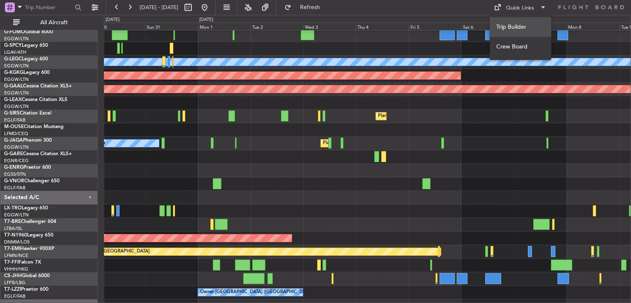
click at [514, 22] on button "Trip Builder" at bounding box center [520, 27] width 62 height 20
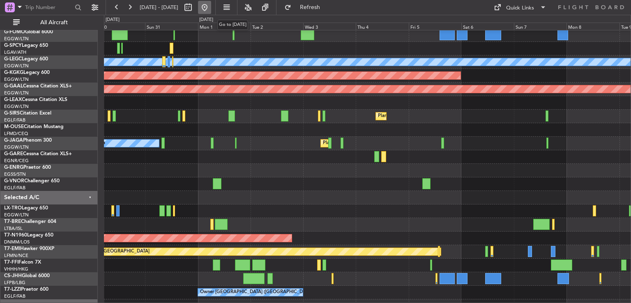
click at [211, 6] on button at bounding box center [204, 7] width 13 height 13
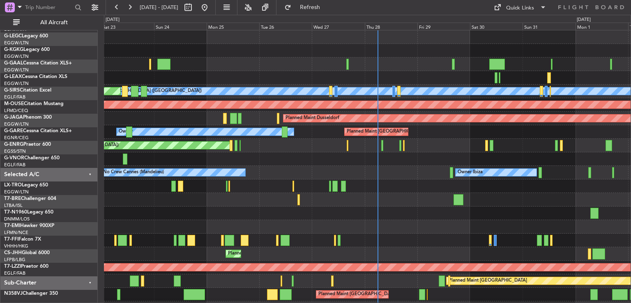
scroll to position [0, 0]
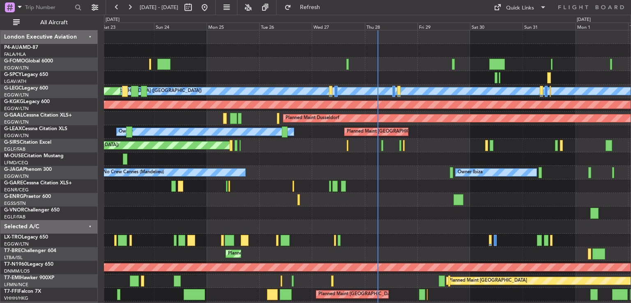
click at [407, 227] on div "A/C Unavailable London (Luton) Planned Maint London (Luton) AOG Maint Istanbul …" at bounding box center [367, 192] width 526 height 325
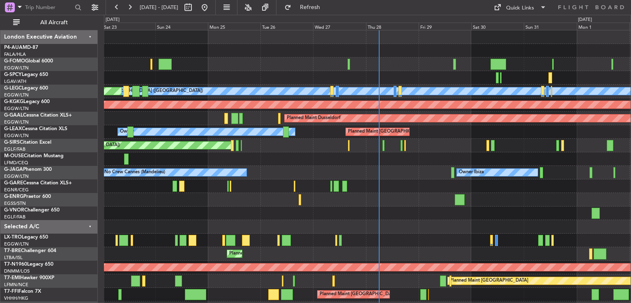
click at [411, 277] on div "A/C Unavailable London (Luton) Planned Maint London (Luton) AOG Maint Istanbul …" at bounding box center [367, 192] width 526 height 325
